Goal: Use online tool/utility: Utilize a website feature to perform a specific function

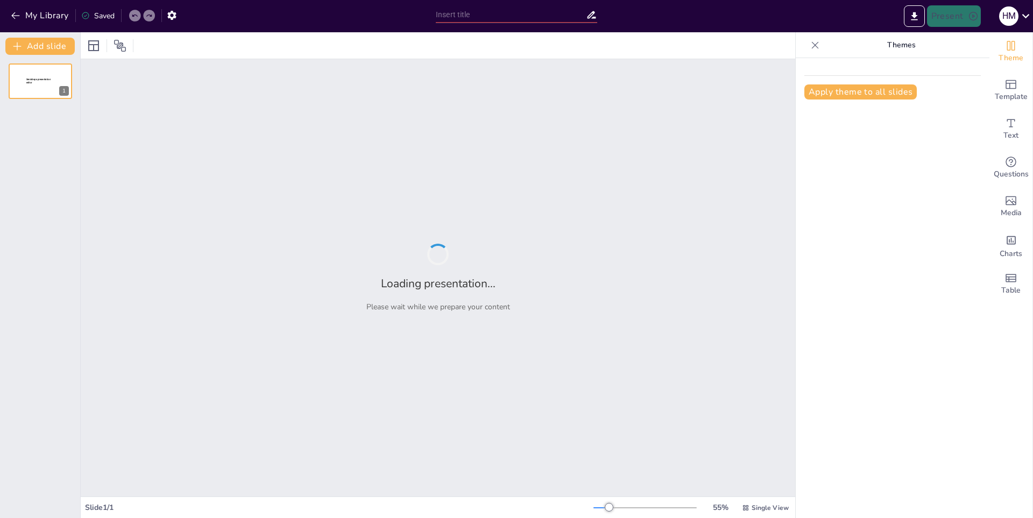
type input "Tecnología Detrás de la Robótica"
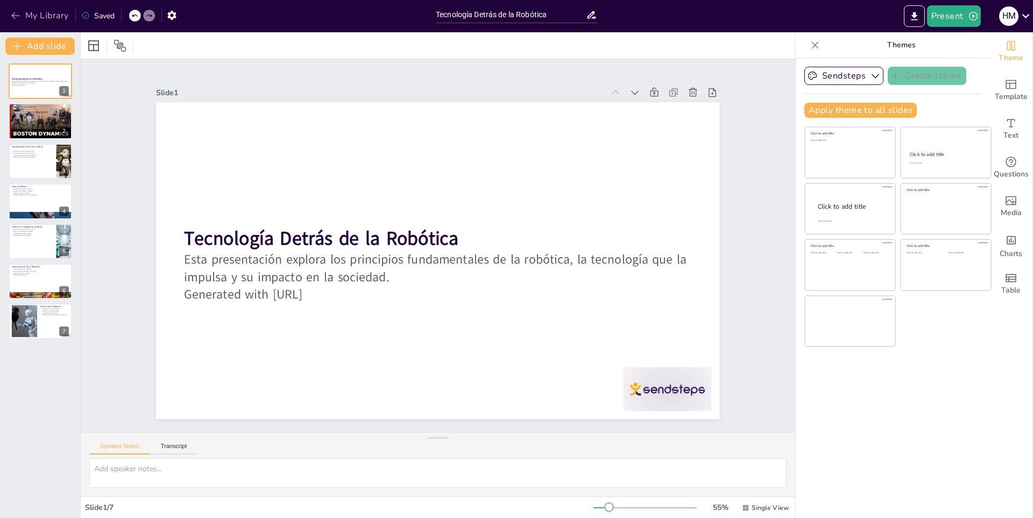
click at [35, 15] on button "My Library" at bounding box center [40, 15] width 65 height 17
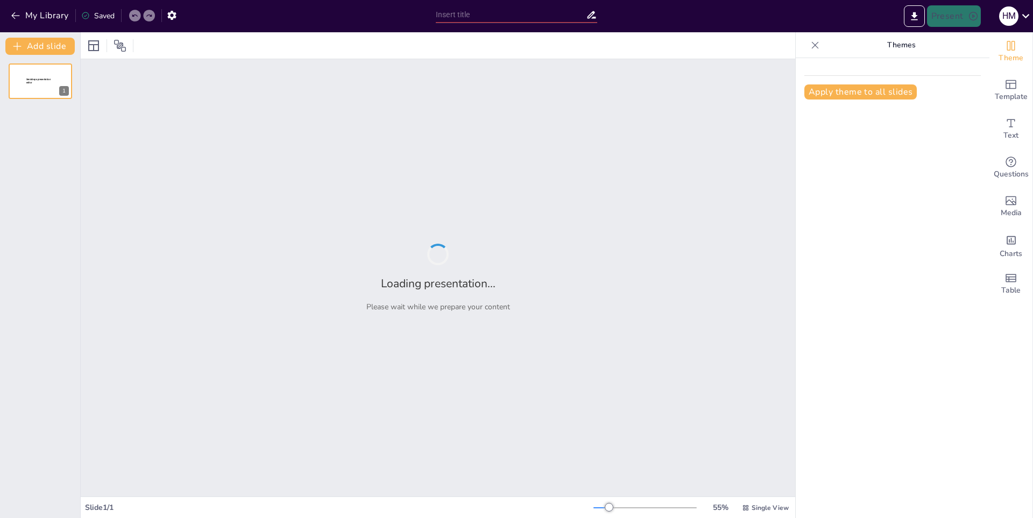
type input "Estructura y Función de las Células Procariotas"
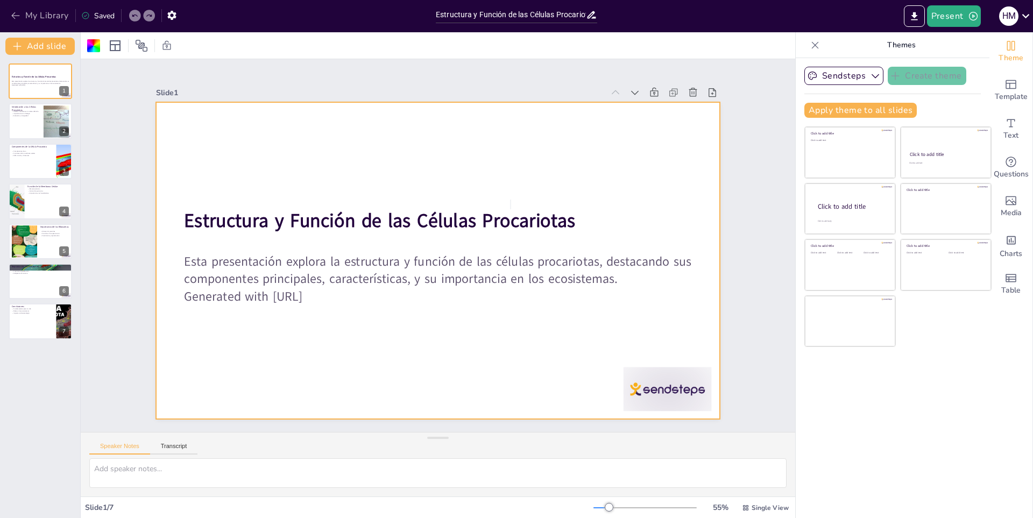
click at [45, 13] on button "My Library" at bounding box center [40, 15] width 65 height 17
